Goal: Navigation & Orientation: Find specific page/section

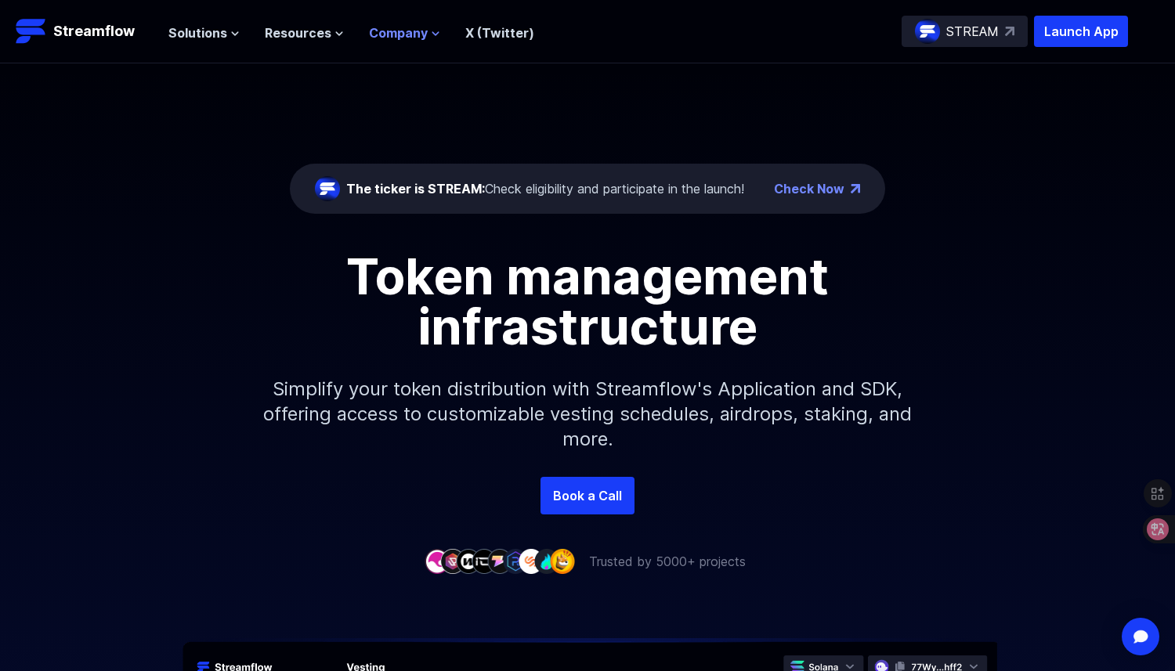
click at [409, 38] on span "Company" at bounding box center [398, 33] width 59 height 19
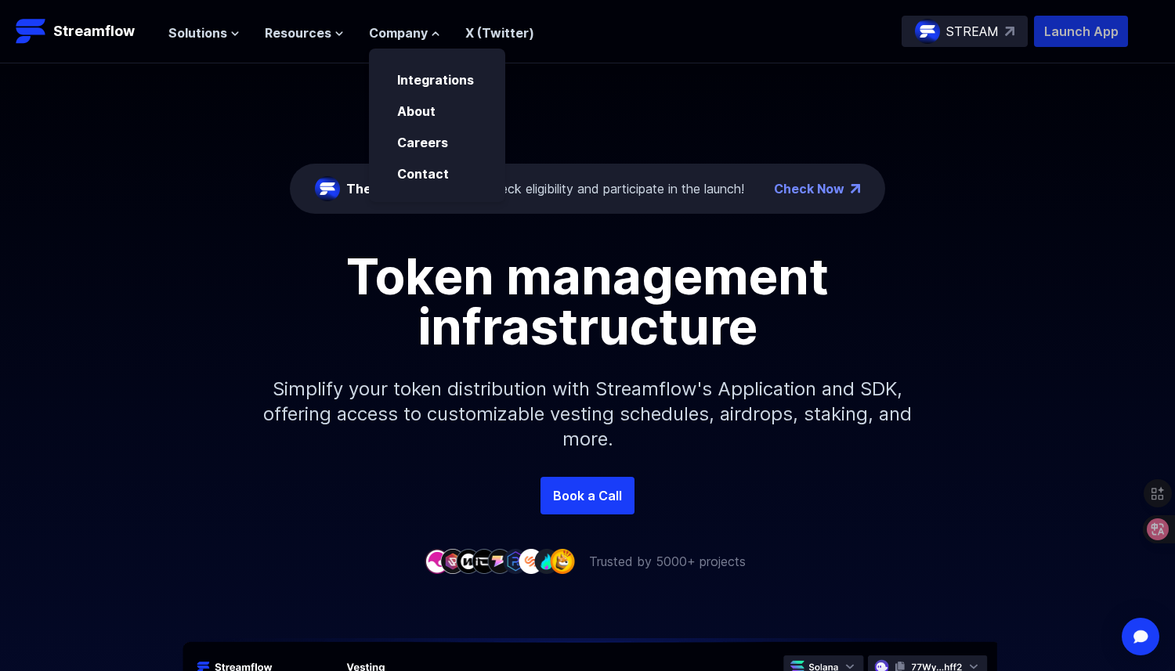
click at [1096, 18] on p "Launch App" at bounding box center [1081, 31] width 94 height 31
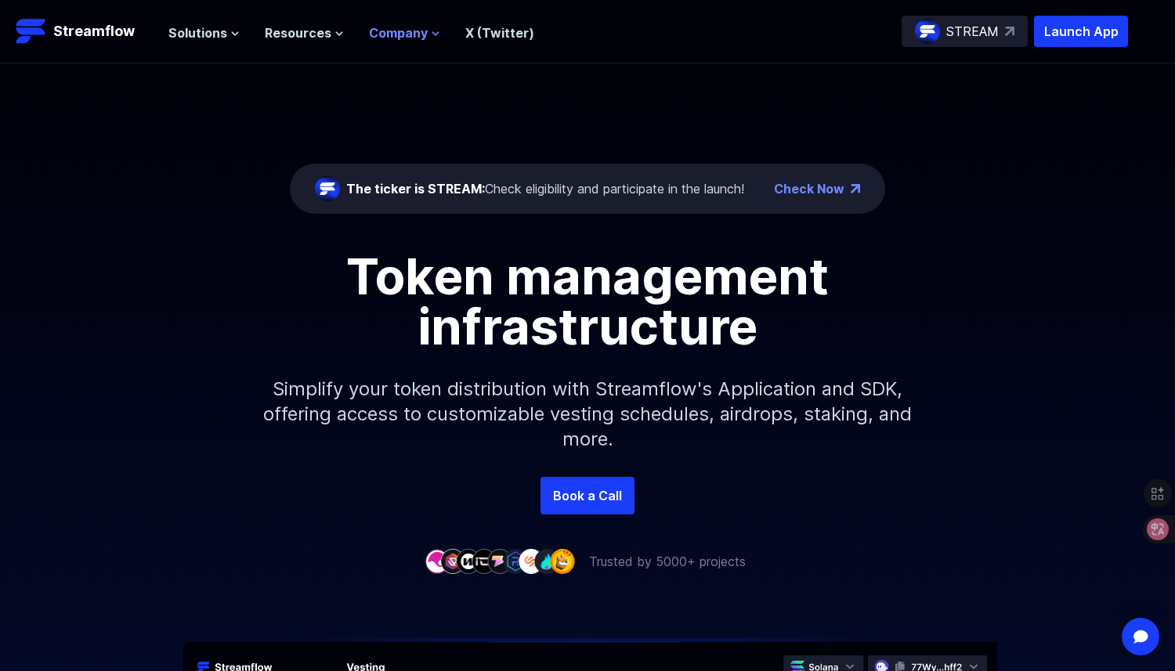
click at [391, 29] on span "Company" at bounding box center [398, 33] width 59 height 19
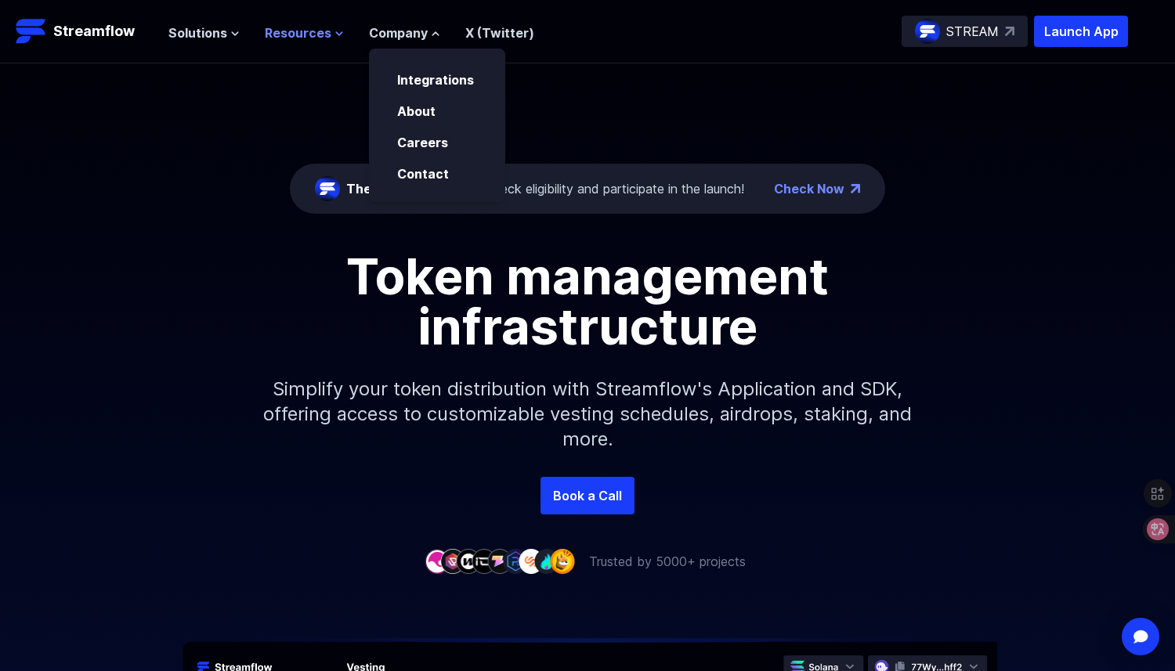
click at [324, 29] on span "Resources" at bounding box center [298, 33] width 67 height 19
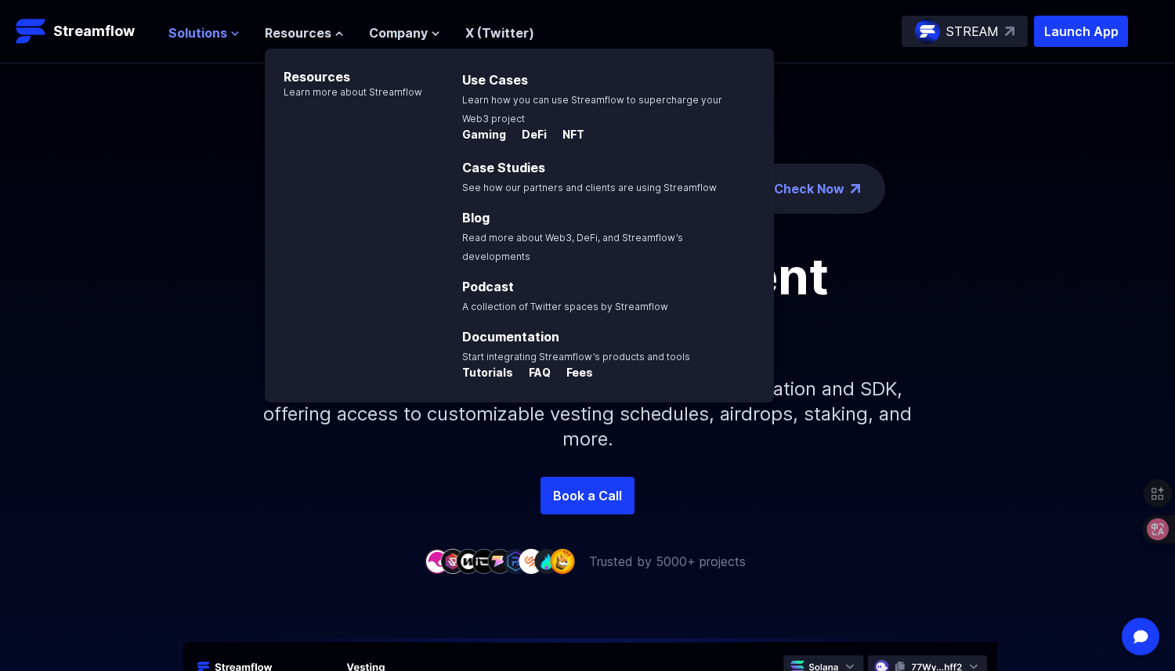
click at [212, 30] on span "Solutions" at bounding box center [197, 33] width 59 height 19
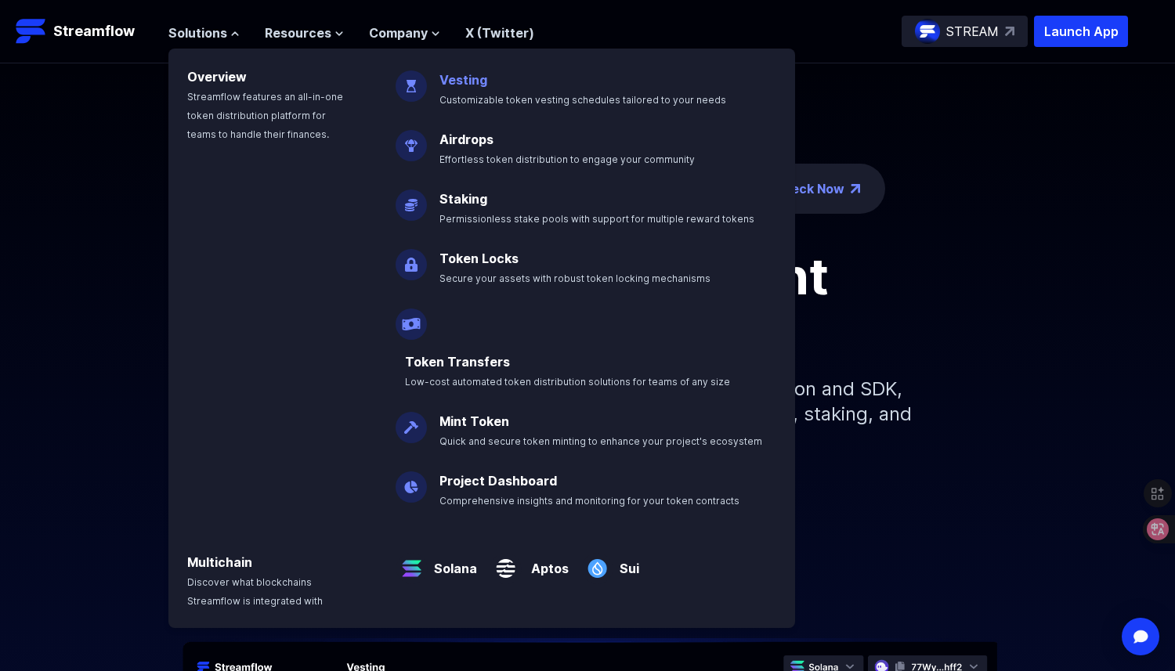
click at [470, 72] on link "Vesting" at bounding box center [463, 80] width 48 height 16
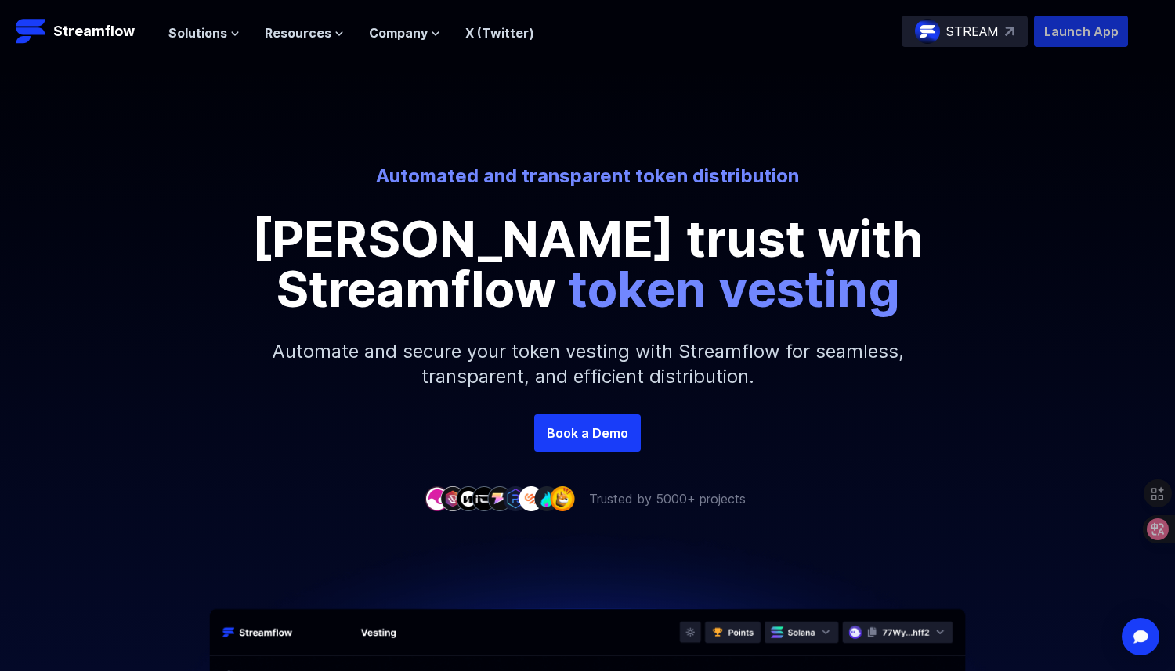
click at [1056, 32] on p "Launch App" at bounding box center [1081, 31] width 94 height 31
